Goal: Find specific page/section

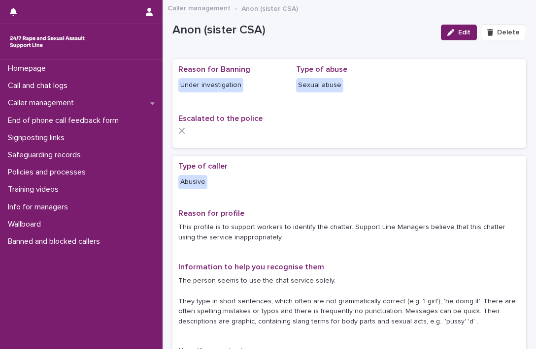
click at [396, 117] on p "Escalated to the police" at bounding box center [349, 118] width 342 height 9
